Goal: Task Accomplishment & Management: Use online tool/utility

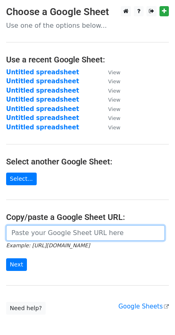
click at [27, 228] on input "url" at bounding box center [85, 232] width 159 height 15
paste input "[URL][DOMAIN_NAME]"
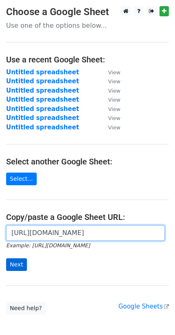
type input "[URL][DOMAIN_NAME]"
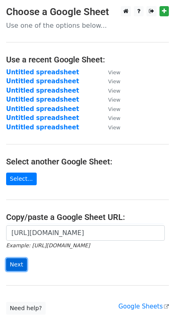
click at [20, 266] on input "Next" at bounding box center [16, 264] width 21 height 13
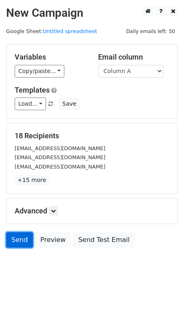
click at [22, 238] on link "Send" at bounding box center [19, 239] width 27 height 15
